Goal: Information Seeking & Learning: Learn about a topic

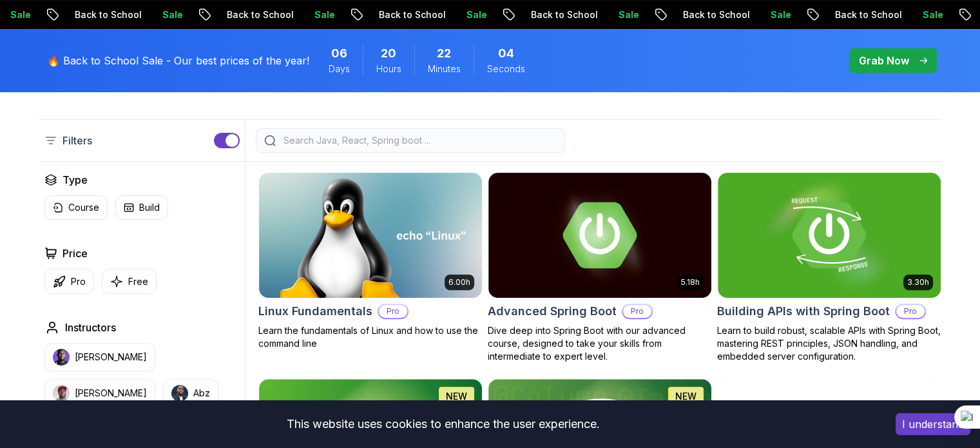
scroll to position [325, 0]
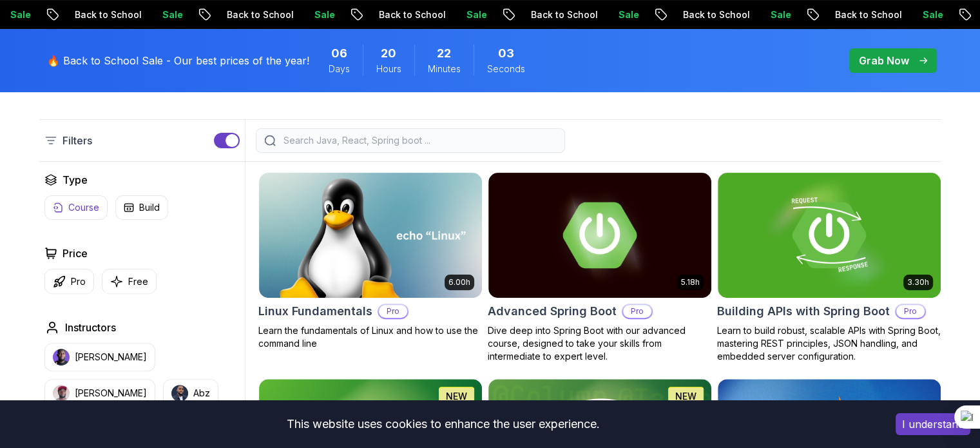
click at [82, 206] on p "Course" at bounding box center [83, 207] width 31 height 13
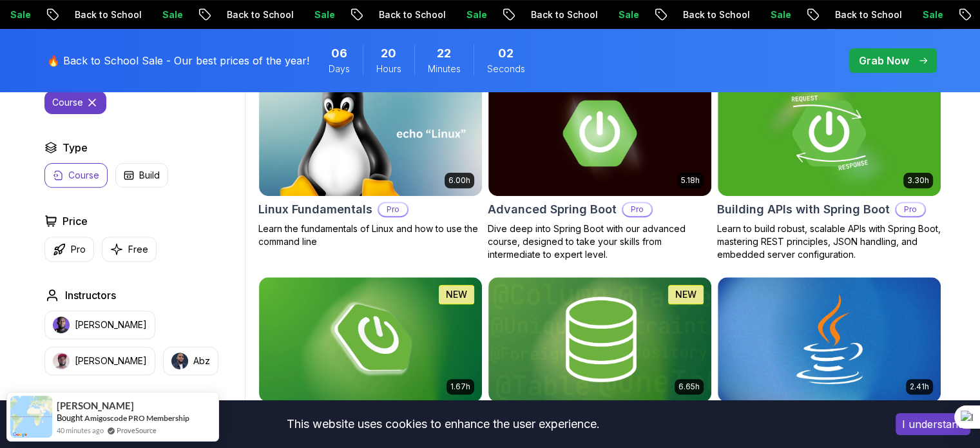
scroll to position [456, 0]
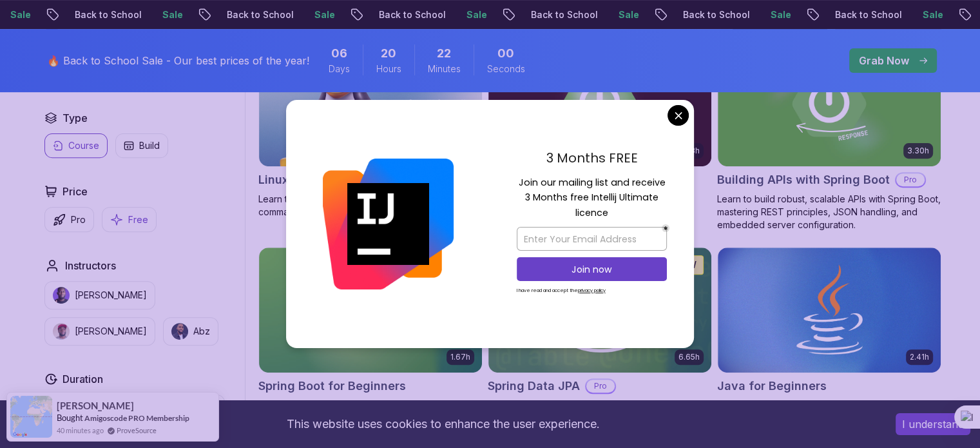
click at [124, 219] on button "Free" at bounding box center [129, 219] width 55 height 25
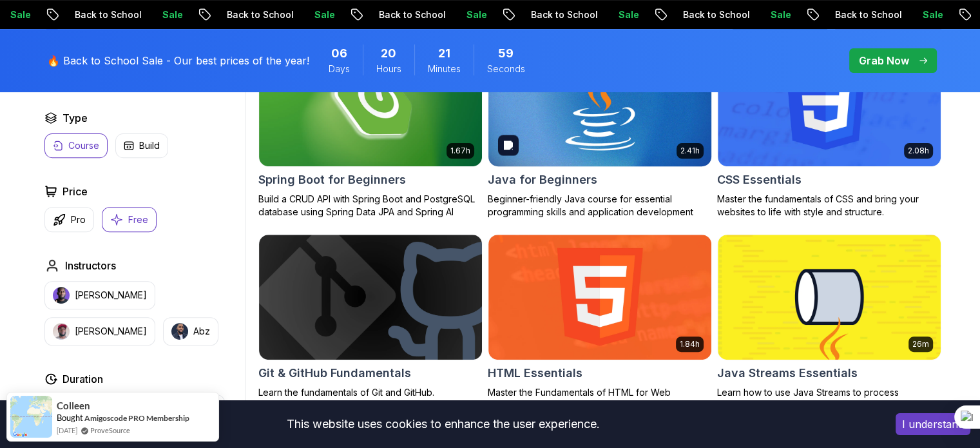
click at [131, 226] on button "Free" at bounding box center [129, 219] width 55 height 25
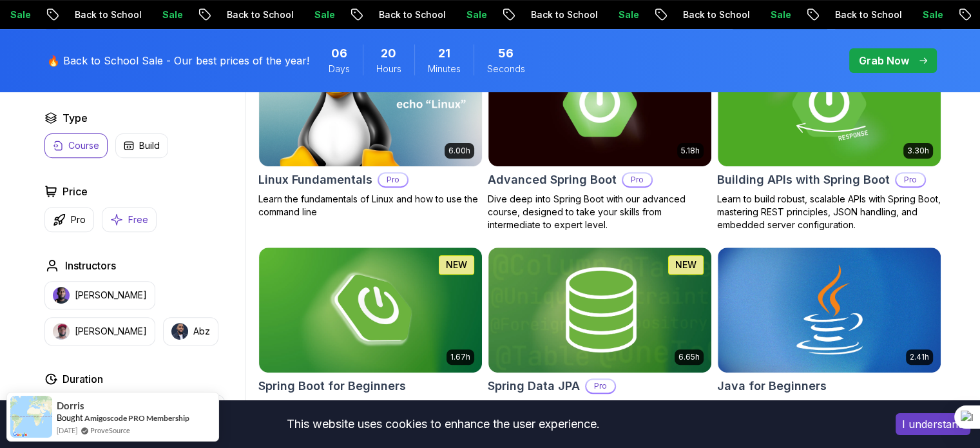
click at [131, 226] on button "Free" at bounding box center [129, 219] width 55 height 25
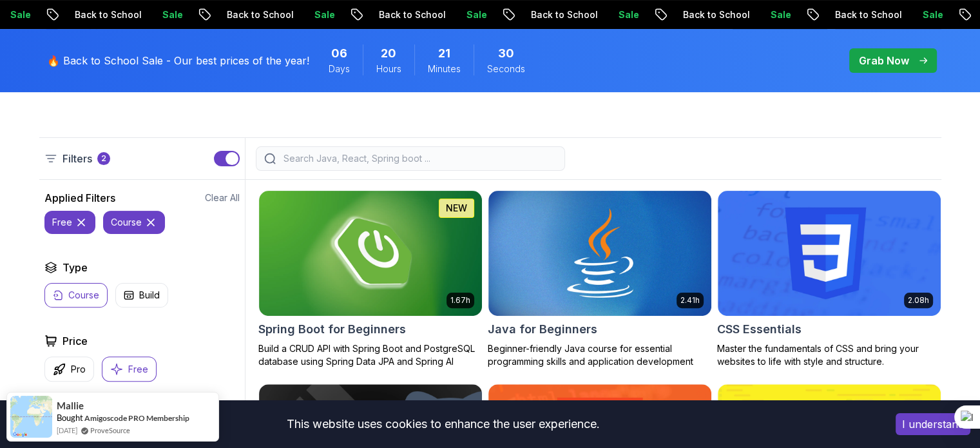
scroll to position [316, 0]
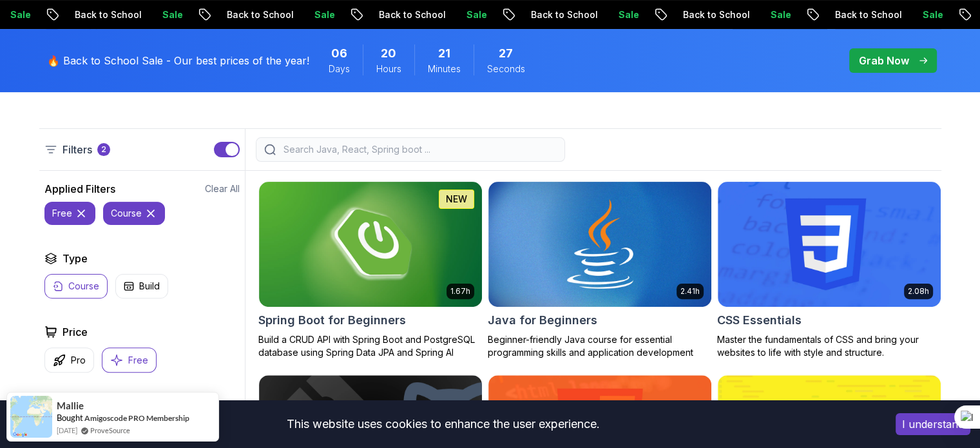
click at [148, 215] on icon at bounding box center [151, 213] width 6 height 6
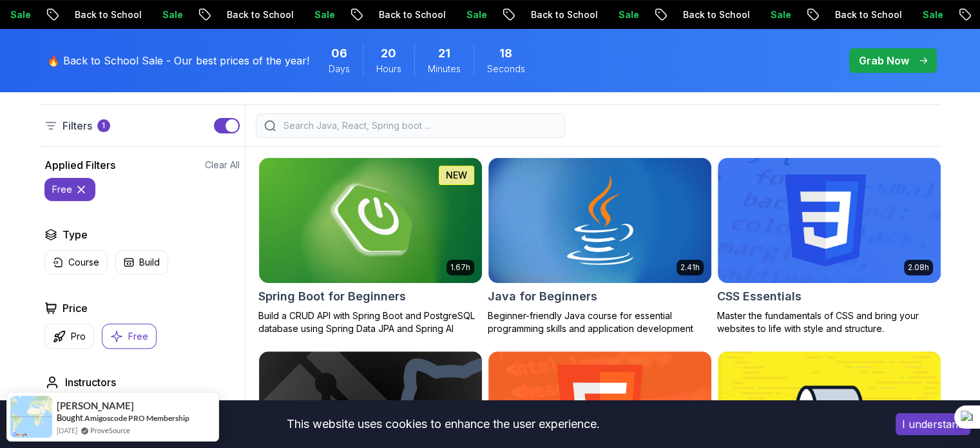
scroll to position [339, 0]
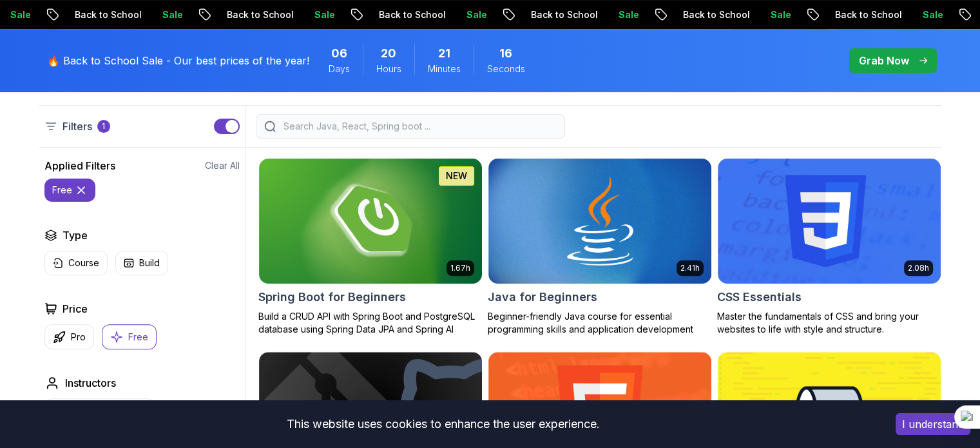
click at [80, 189] on icon at bounding box center [81, 190] width 6 height 6
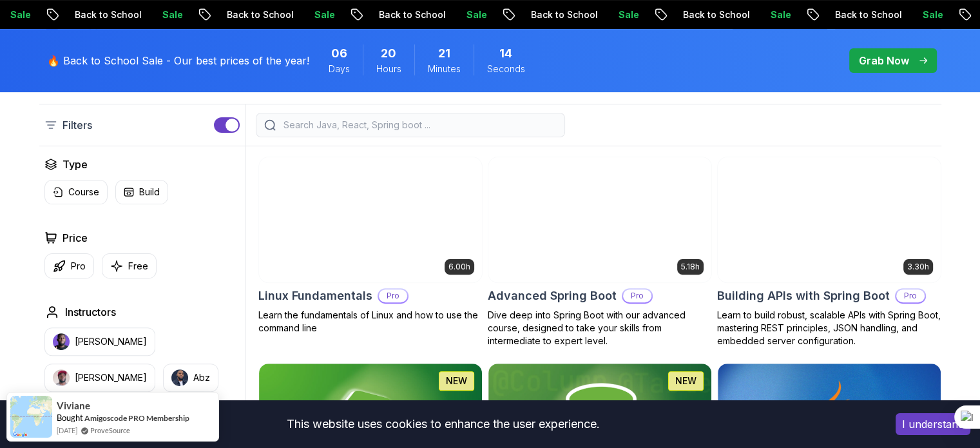
scroll to position [339, 0]
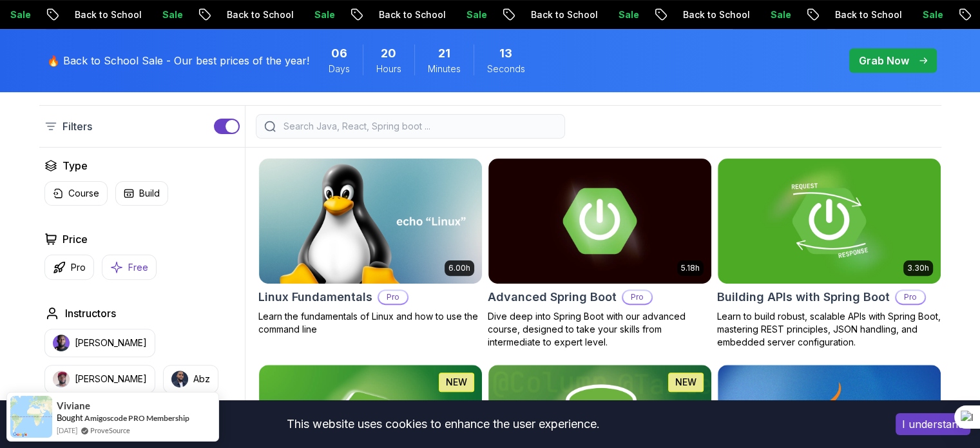
click at [139, 263] on p "Free" at bounding box center [138, 267] width 20 height 13
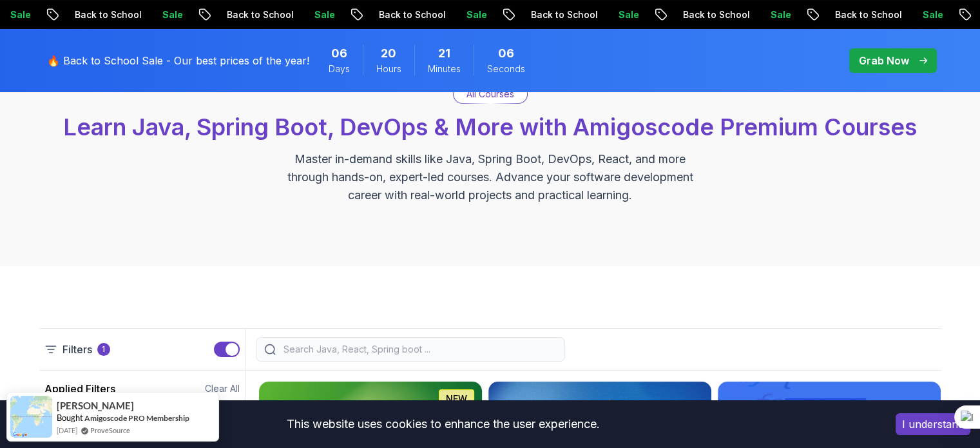
scroll to position [105, 0]
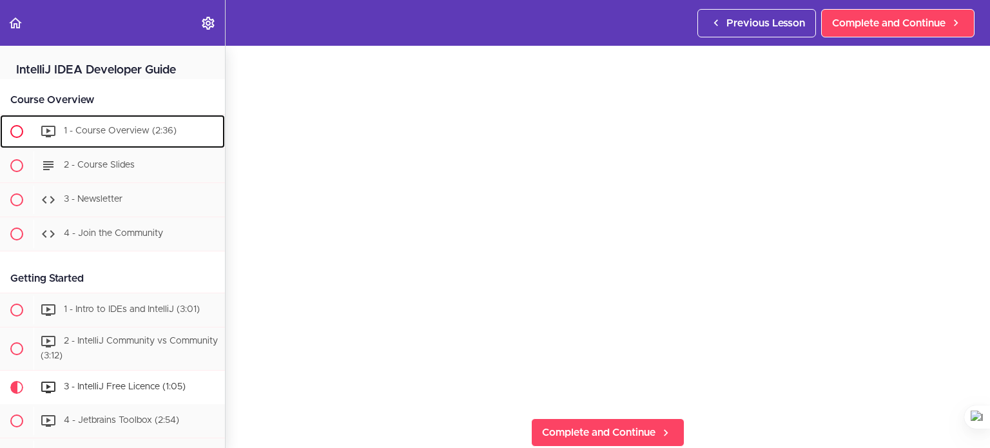
click at [105, 130] on span "1 - Course Overview (2:36)" at bounding box center [120, 130] width 113 height 9
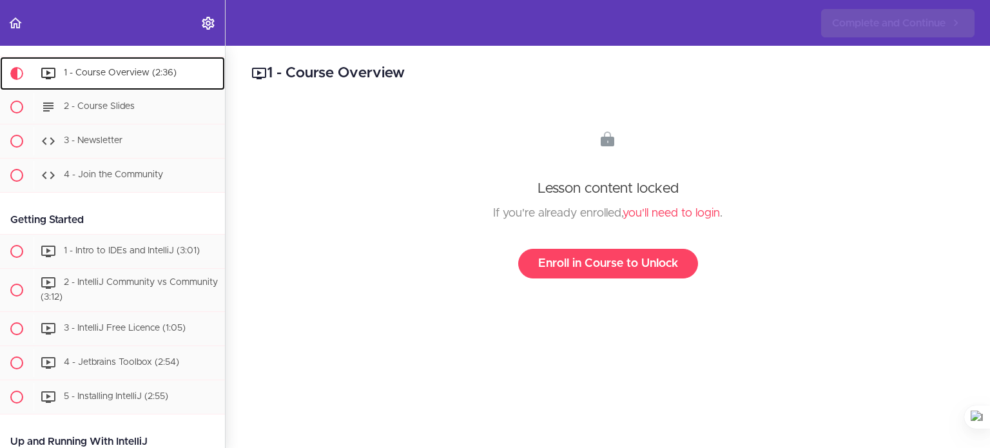
scroll to position [66, 0]
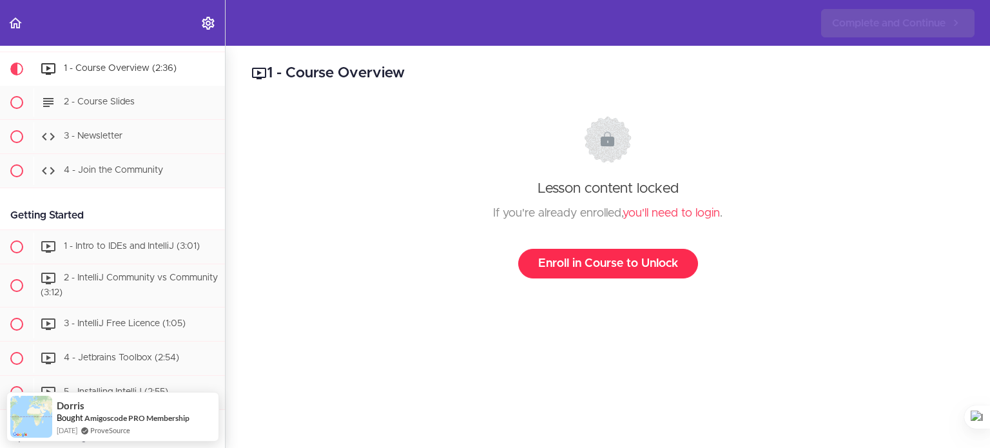
click at [650, 260] on link "Enroll in Course to Unlock" at bounding box center [608, 264] width 180 height 30
